Goal: Use online tool/utility: Utilize a website feature to perform a specific function

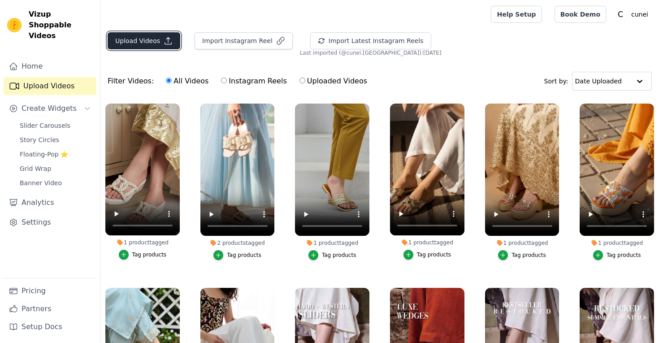
click at [147, 45] on button "Upload Videos" at bounding box center [144, 40] width 73 height 17
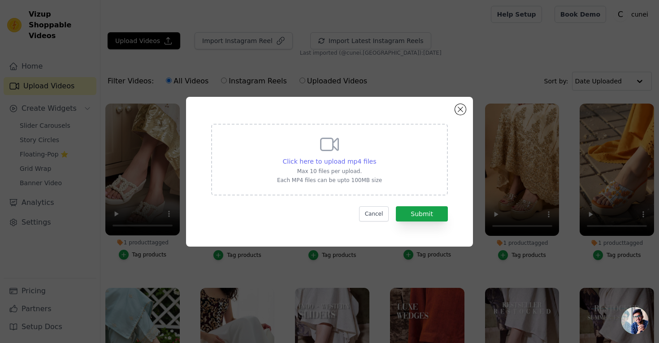
click at [331, 162] on span "Click here to upload mp4 files" at bounding box center [330, 161] width 94 height 7
click at [376, 157] on input "Click here to upload mp4 files Max 10 files per upload. Each MP4 files can be u…" at bounding box center [376, 157] width 0 height 0
type input "C:\fakepath\light-pink-quilt-flats-video-11f2a44e.mp4"
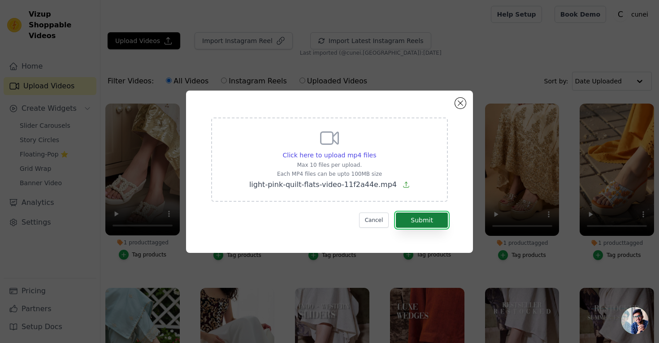
click at [408, 221] on button "Submit" at bounding box center [422, 220] width 52 height 15
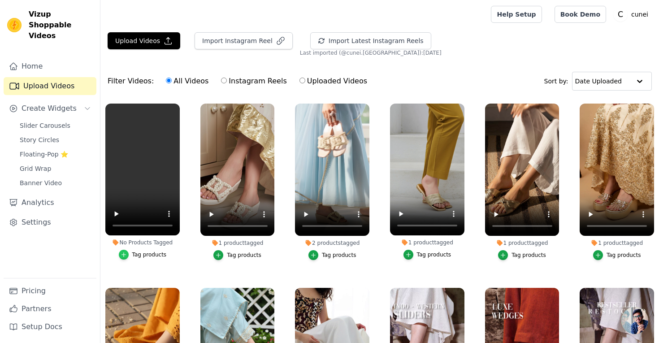
click at [128, 255] on div "button" at bounding box center [124, 255] width 10 height 10
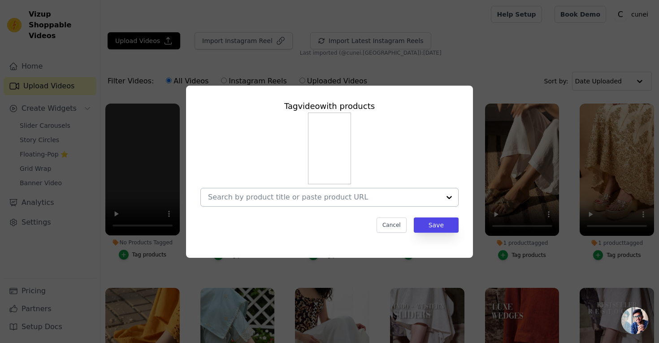
click at [307, 198] on input "No Products Tagged Tag video with products Cancel Save Tag products" at bounding box center [324, 197] width 232 height 9
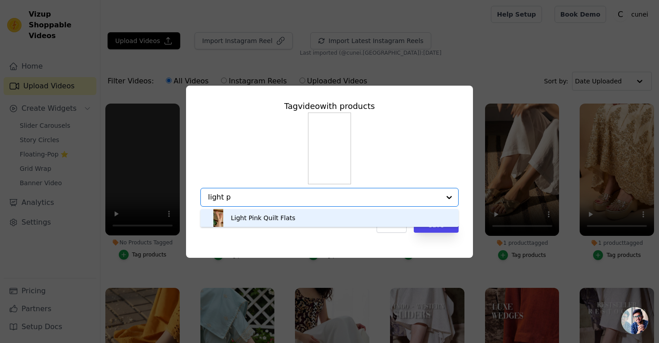
type input "light pi"
click at [317, 214] on div "Light Pink Quilt Flats" at bounding box center [329, 218] width 240 height 18
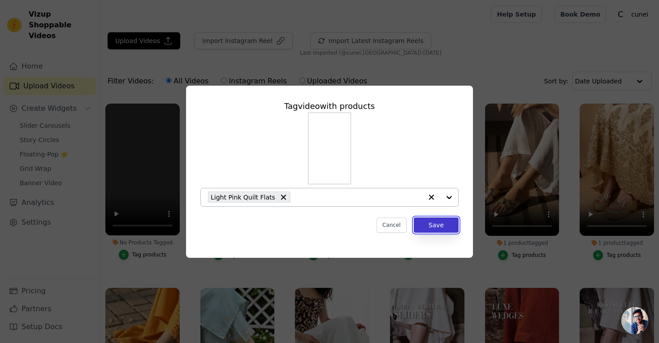
click at [430, 224] on button "Save" at bounding box center [436, 225] width 45 height 15
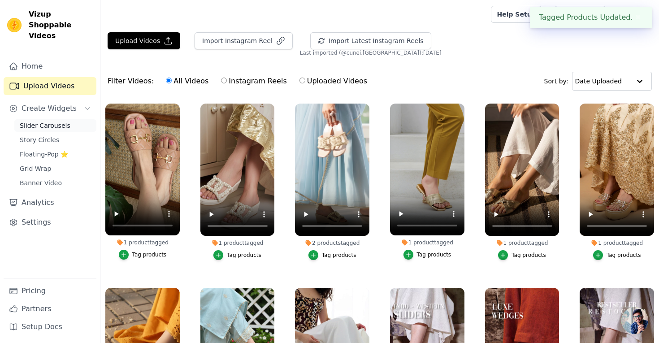
click at [39, 121] on span "Slider Carousels" at bounding box center [45, 125] width 51 height 9
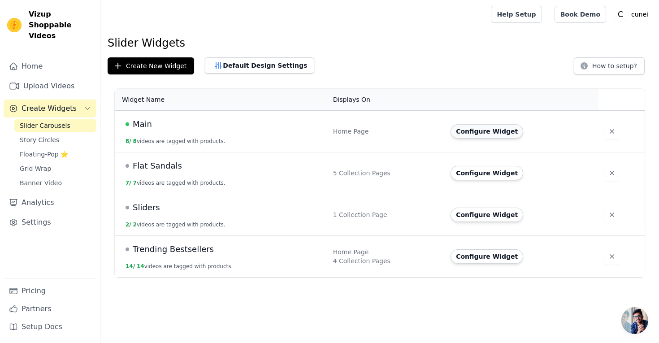
click at [502, 133] on button "Configure Widget" at bounding box center [487, 131] width 73 height 14
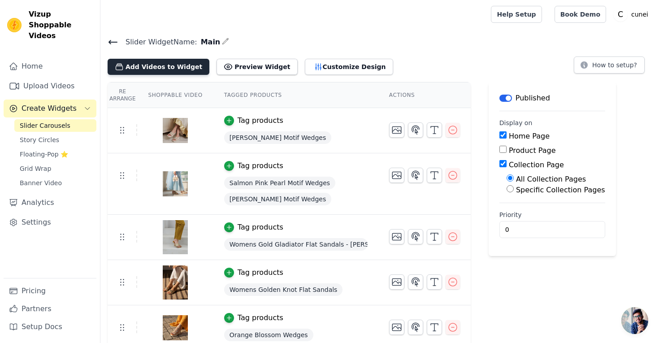
click at [168, 66] on button "Add Videos to Widget" at bounding box center [159, 67] width 102 height 16
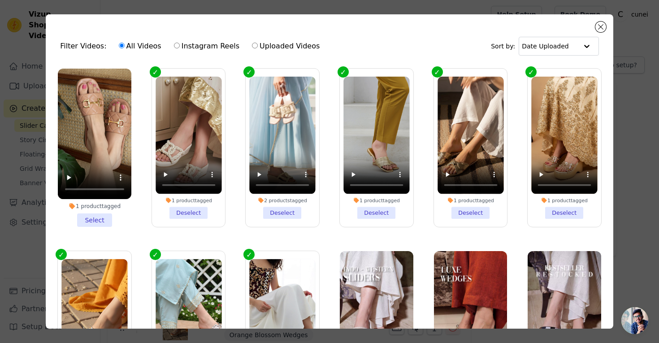
click at [103, 220] on li "1 product tagged Select" at bounding box center [95, 148] width 74 height 158
click at [0, 0] on input "1 product tagged Select" at bounding box center [0, 0] width 0 height 0
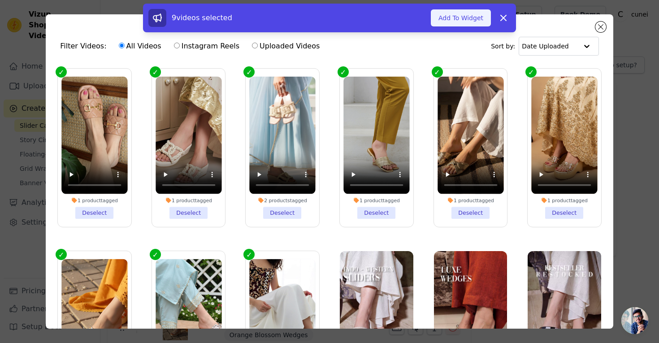
click at [464, 17] on button "Add To Widget" at bounding box center [461, 17] width 60 height 17
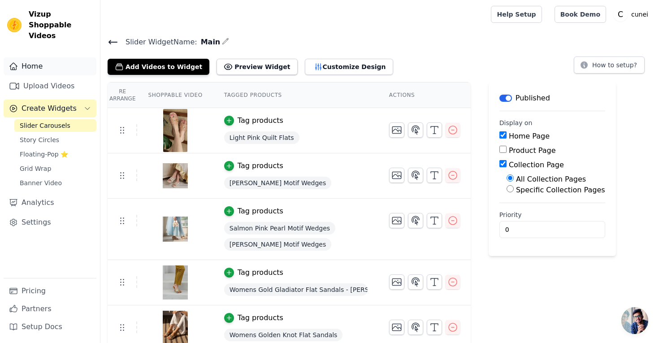
click at [49, 61] on link "Home" at bounding box center [50, 66] width 93 height 18
